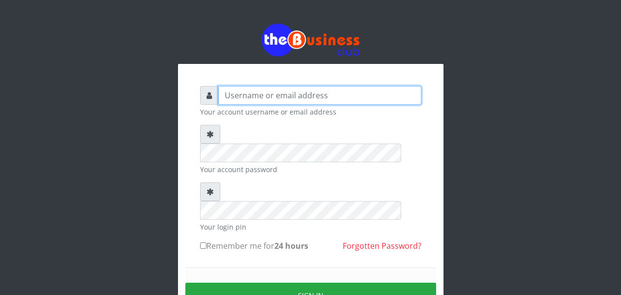
click at [235, 100] on input "text" at bounding box center [319, 95] width 203 height 19
type input "Malamsidi3030"
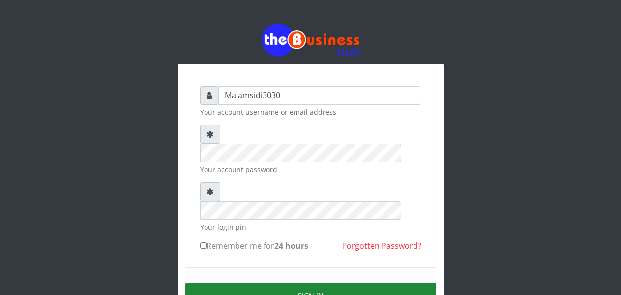
click at [282, 283] on button "Sign in" at bounding box center [310, 295] width 251 height 25
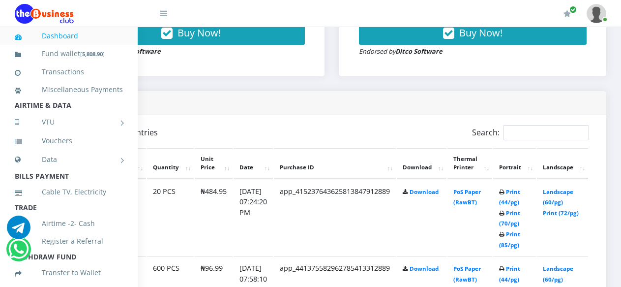
scroll to position [442, 99]
click at [514, 196] on link "Print (44/pg)" at bounding box center [509, 197] width 21 height 18
click at [516, 197] on link "Print (44/pg)" at bounding box center [509, 197] width 21 height 18
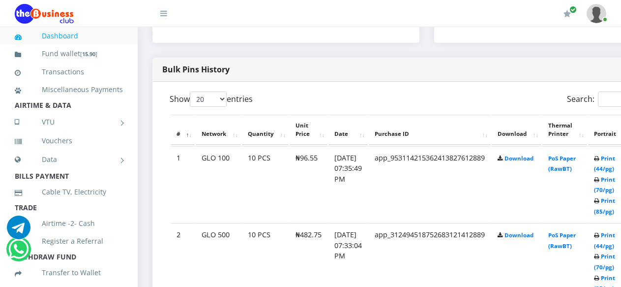
scroll to position [541, 0]
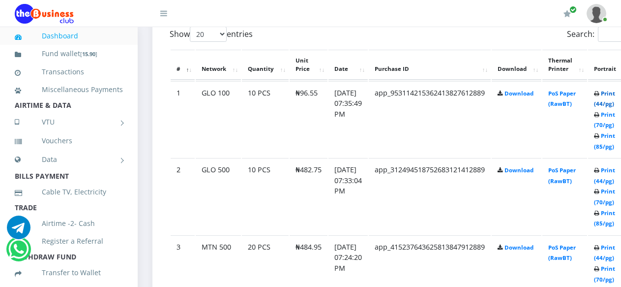
click at [615, 96] on link "Print (44/pg)" at bounding box center [604, 98] width 21 height 18
